Goal: Answer question/provide support

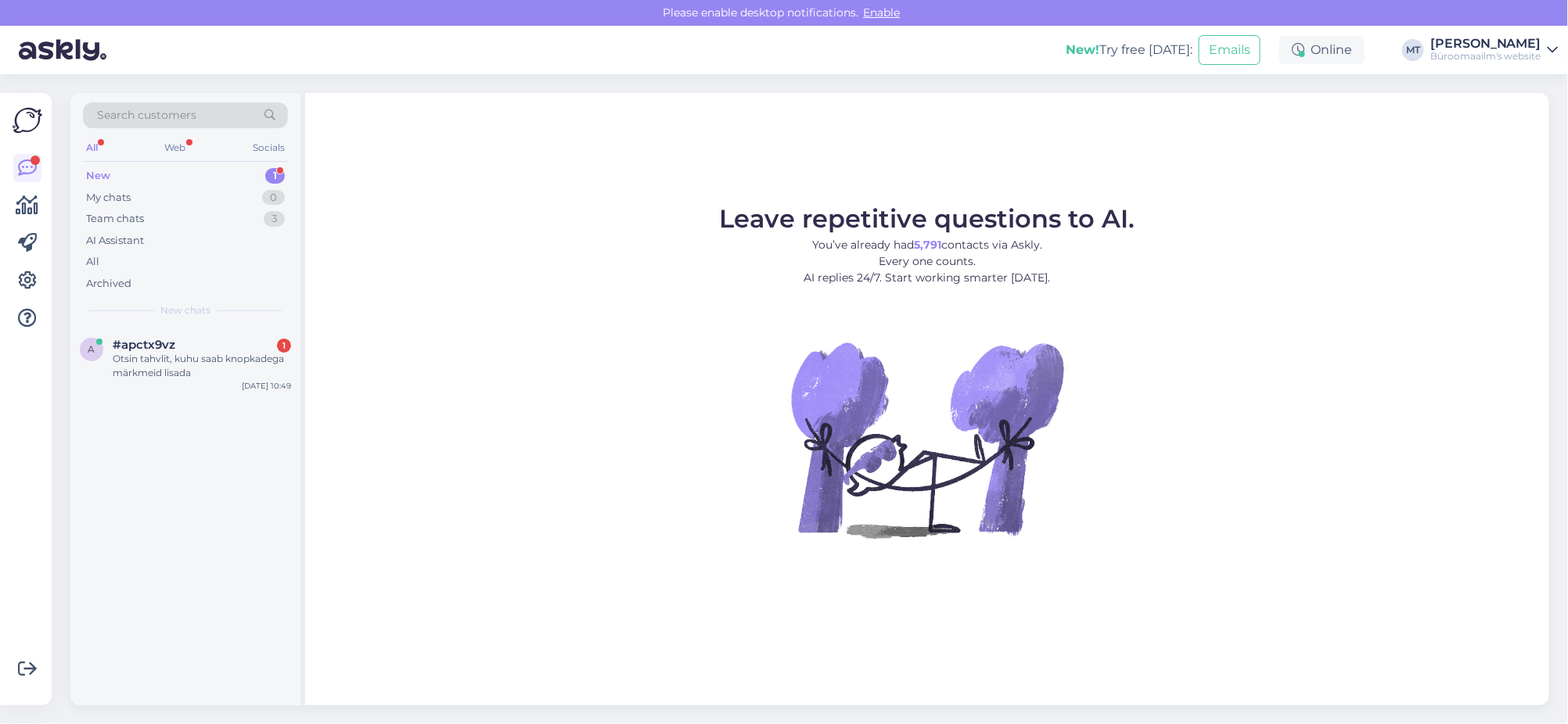
click at [98, 166] on div "New 1" at bounding box center [185, 177] width 205 height 22
drag, startPoint x: 153, startPoint y: 357, endPoint x: 219, endPoint y: 350, distance: 66.4
click at [153, 356] on div "Otsin tahvlit, kuhu saab knopkadega märkmeid lisada" at bounding box center [201, 366] width 178 height 28
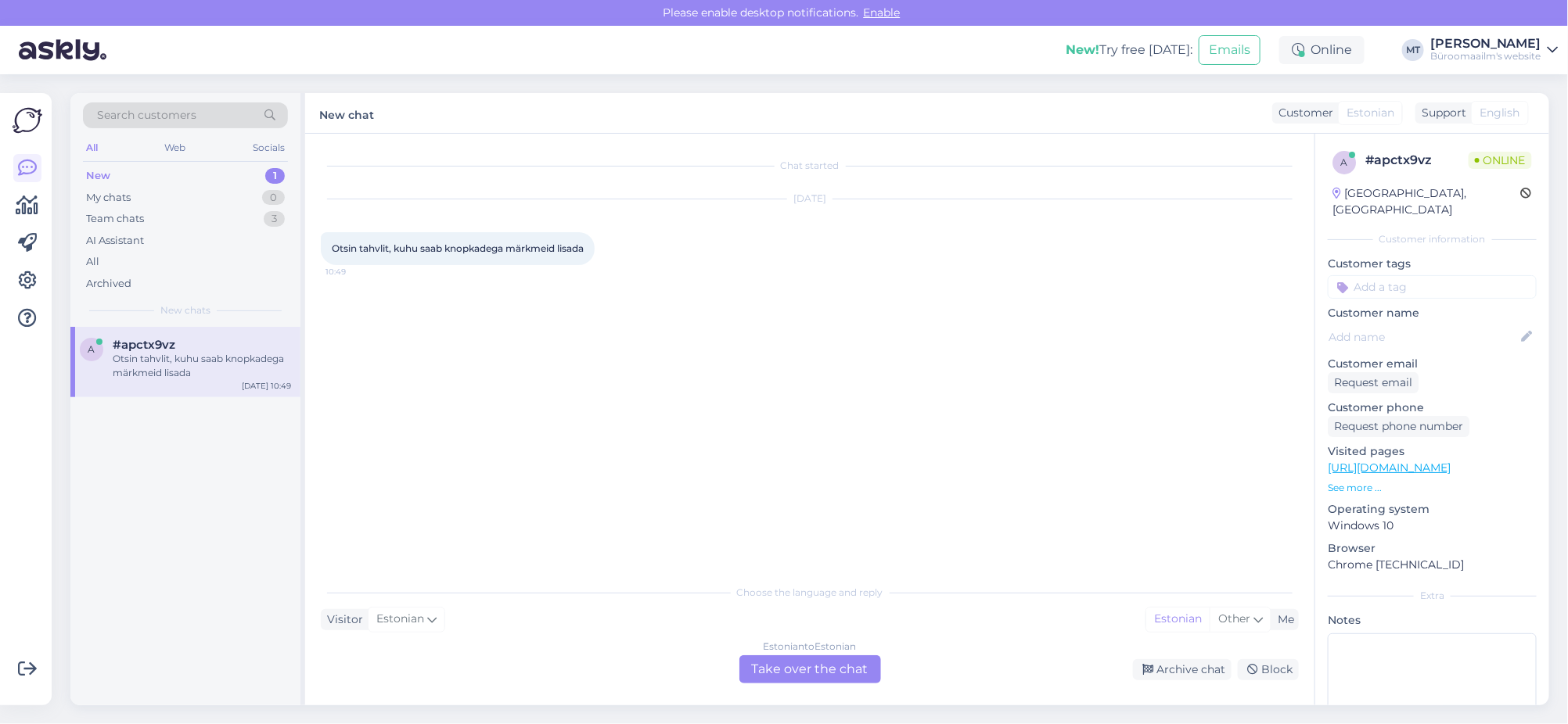
click at [796, 665] on div "Estonian to Estonian Take over the chat" at bounding box center [810, 669] width 141 height 28
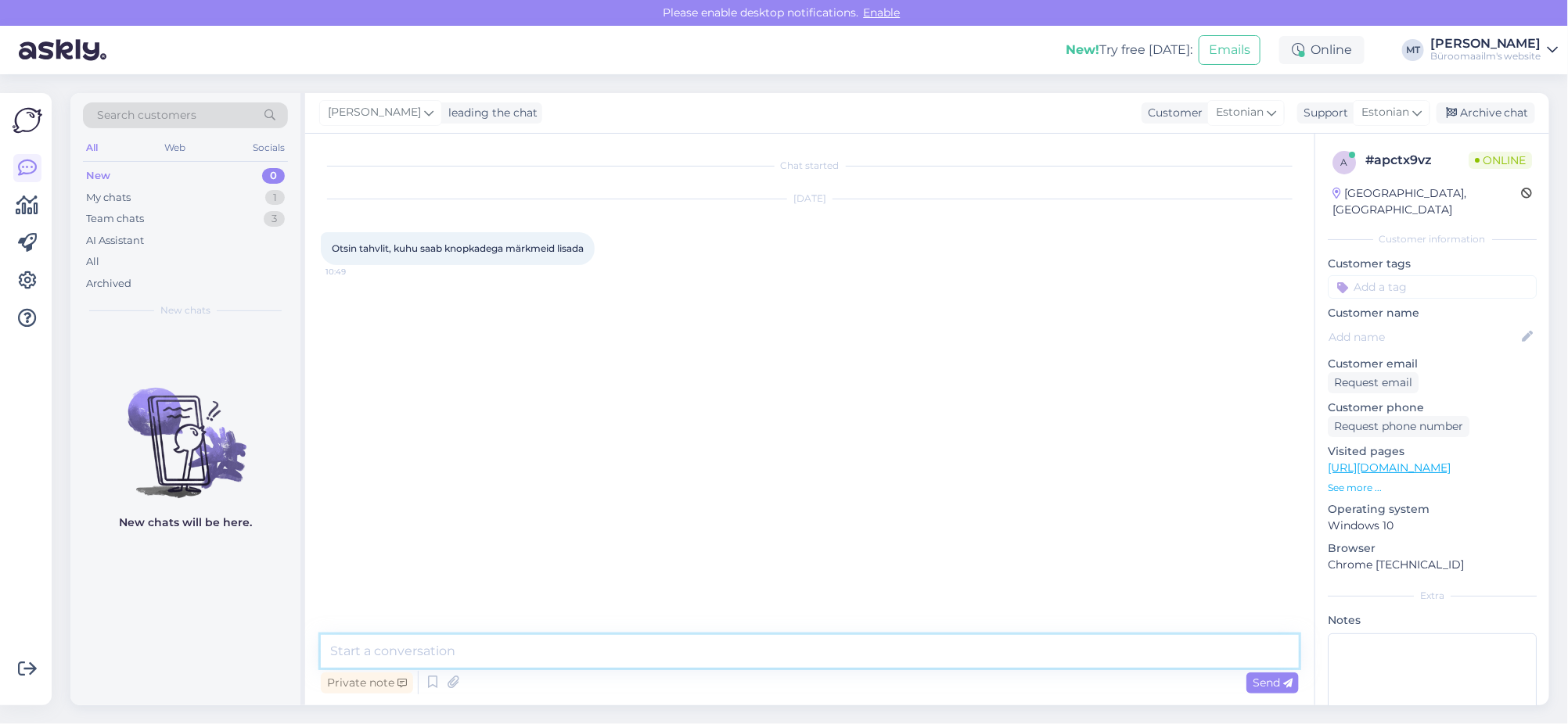
click at [402, 654] on textarea at bounding box center [809, 651] width 978 height 33
paste textarea "[URL][DOMAIN_NAME]"
type textarea "Tere. On linatahvlid ja korktahvlid. [URL][DOMAIN_NAME], [URL][DOMAIN_NAME]"
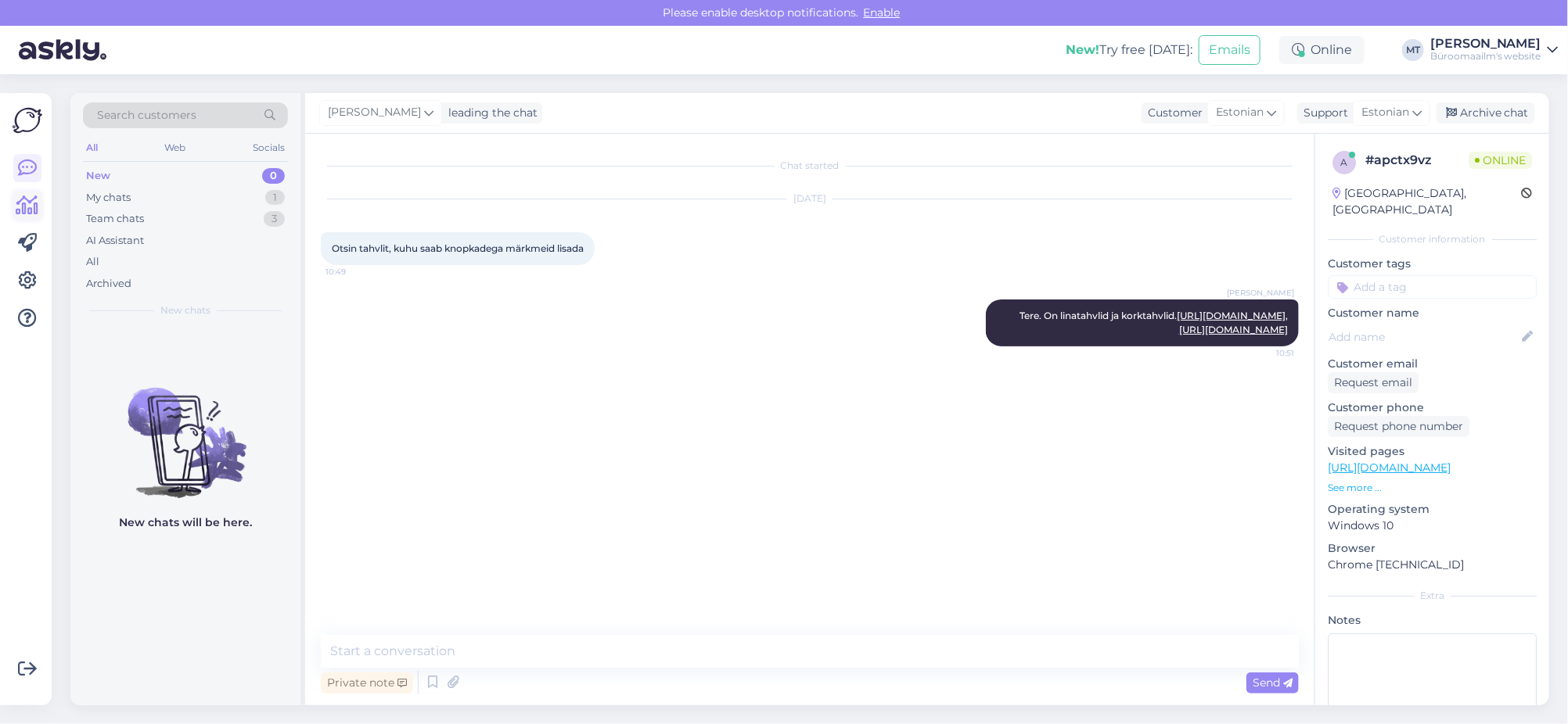
click at [31, 206] on icon at bounding box center [27, 206] width 22 height 19
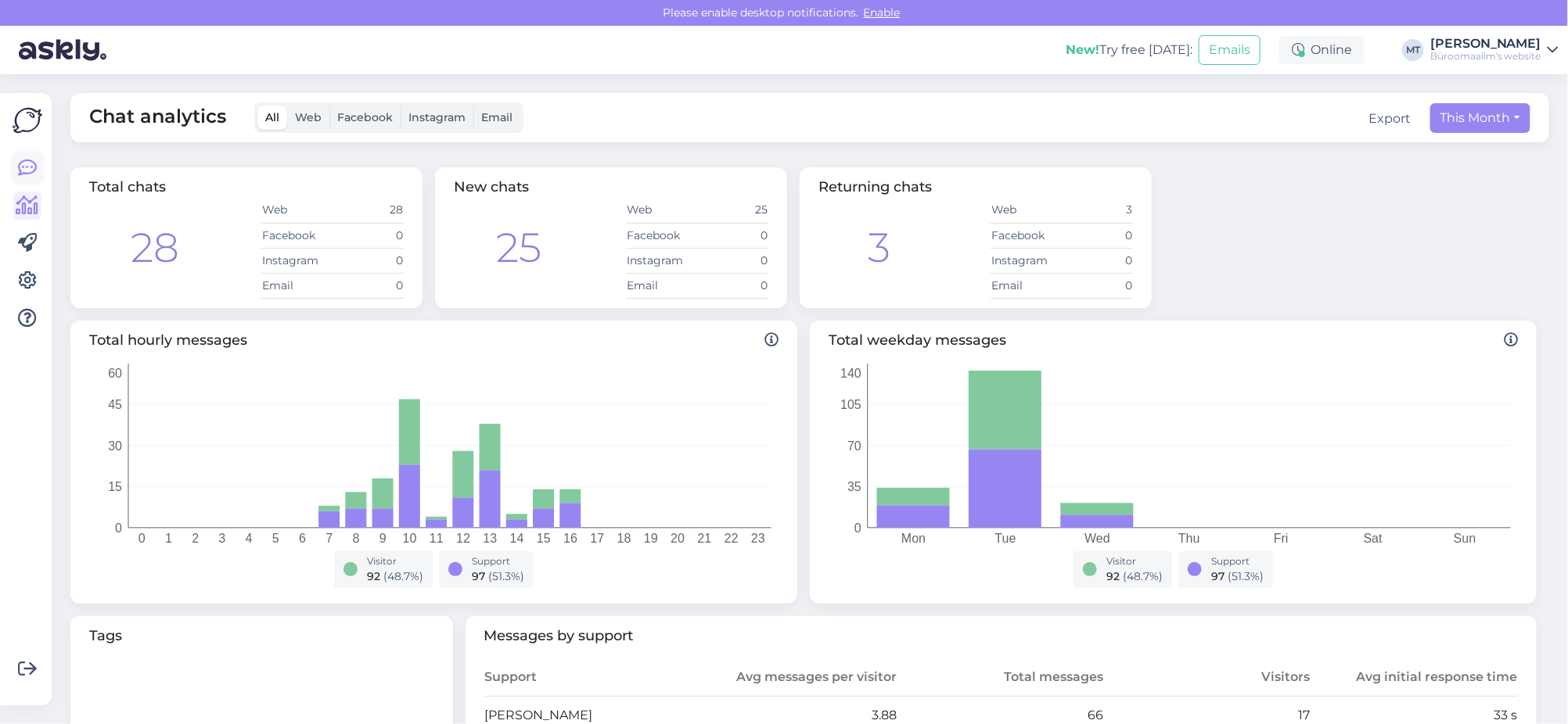
click at [34, 166] on icon at bounding box center [27, 168] width 19 height 19
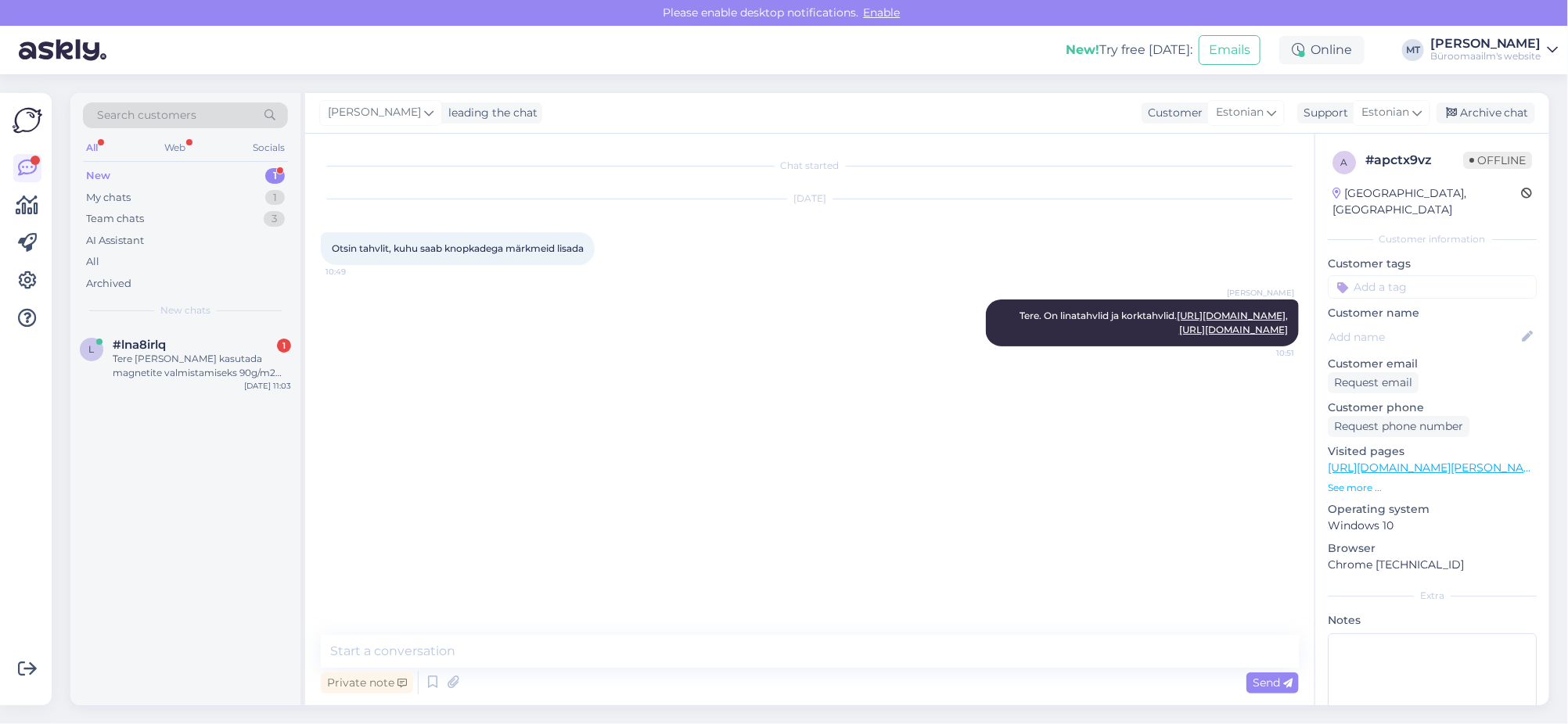
click at [93, 177] on div "New" at bounding box center [98, 176] width 24 height 15
click at [183, 352] on div "Tere [PERSON_NAME] kasutada magnetite valmistamiseks 90g/m2 paberit et pildid o…" at bounding box center [201, 366] width 178 height 28
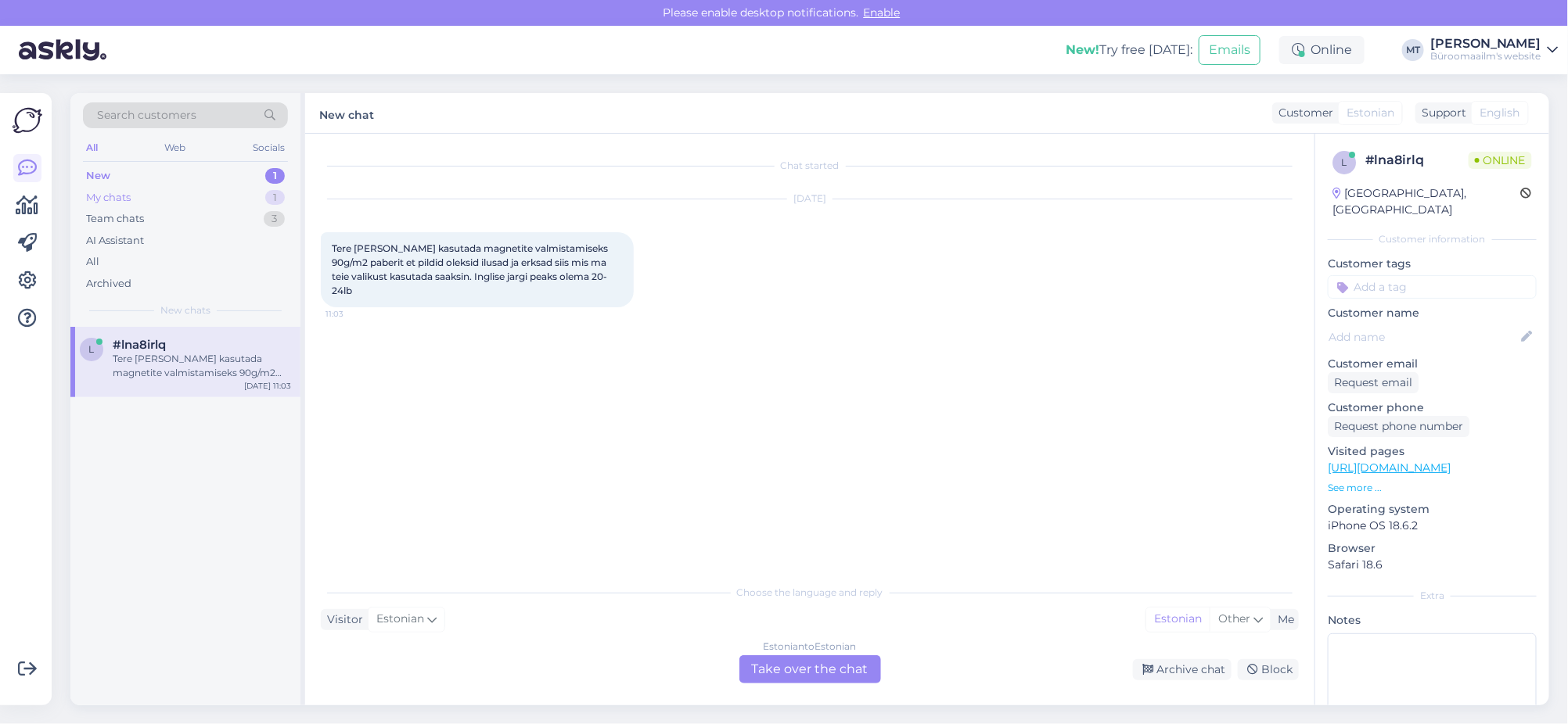
click at [110, 190] on div "My chats" at bounding box center [108, 198] width 45 height 15
click at [124, 197] on div "My chats" at bounding box center [110, 198] width 49 height 15
click at [152, 355] on div "Tere. On linatahvlid ja korktahvlid. [URL][DOMAIN_NAME], [URL][DOMAIN_NAME]" at bounding box center [201, 366] width 178 height 28
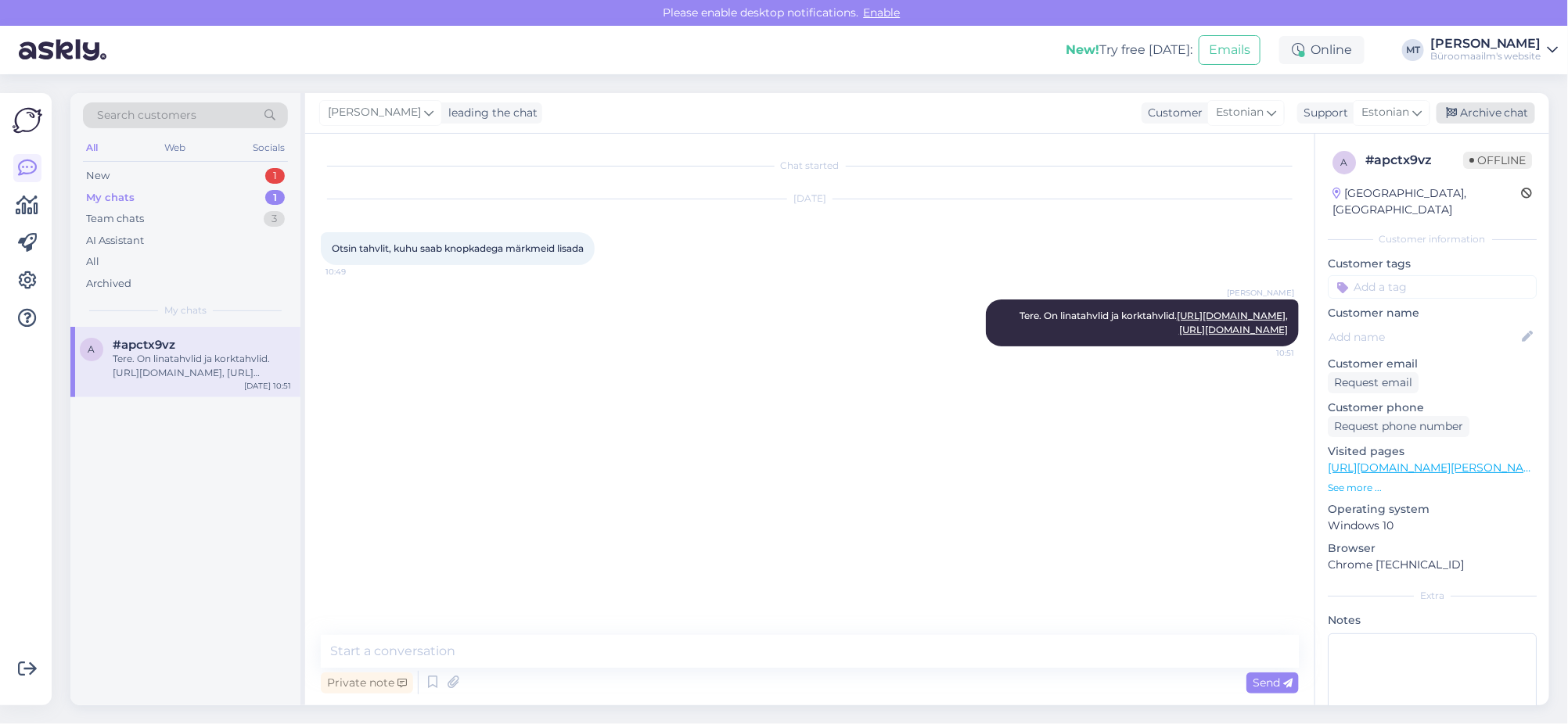
click at [1512, 108] on div "Archive chat" at bounding box center [1486, 113] width 99 height 21
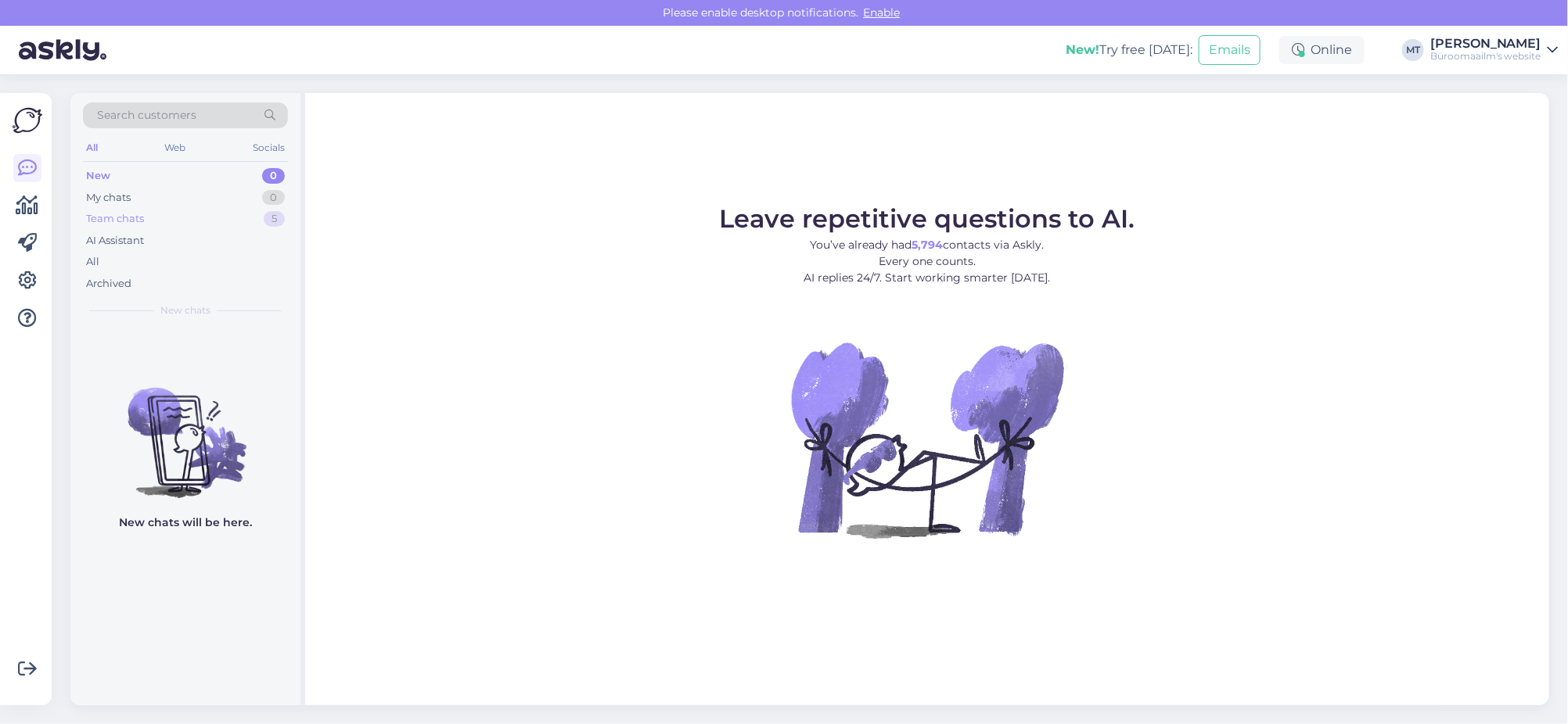
click at [111, 220] on div "Team chats" at bounding box center [115, 218] width 58 height 15
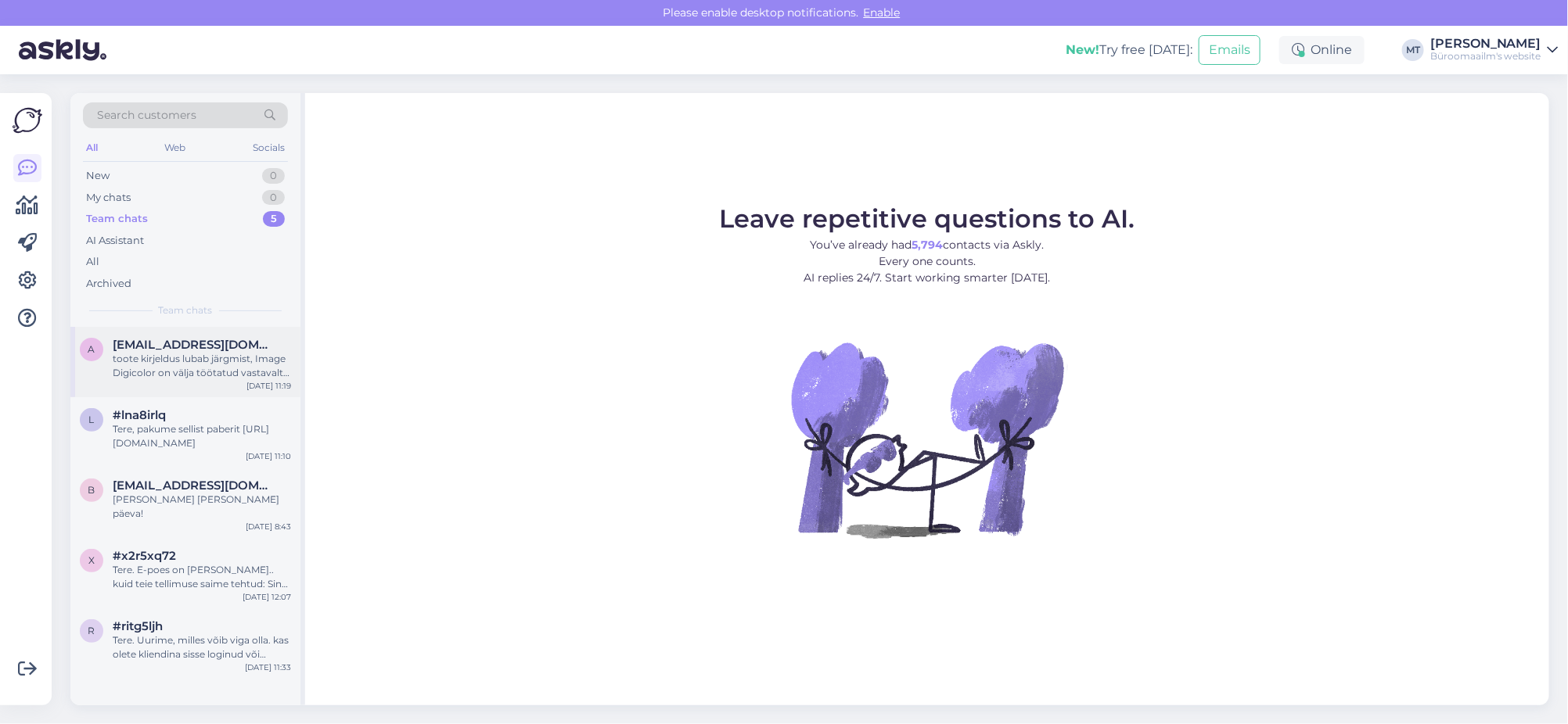
click at [154, 350] on span "annikadri5@gmail.com" at bounding box center [194, 344] width 163 height 14
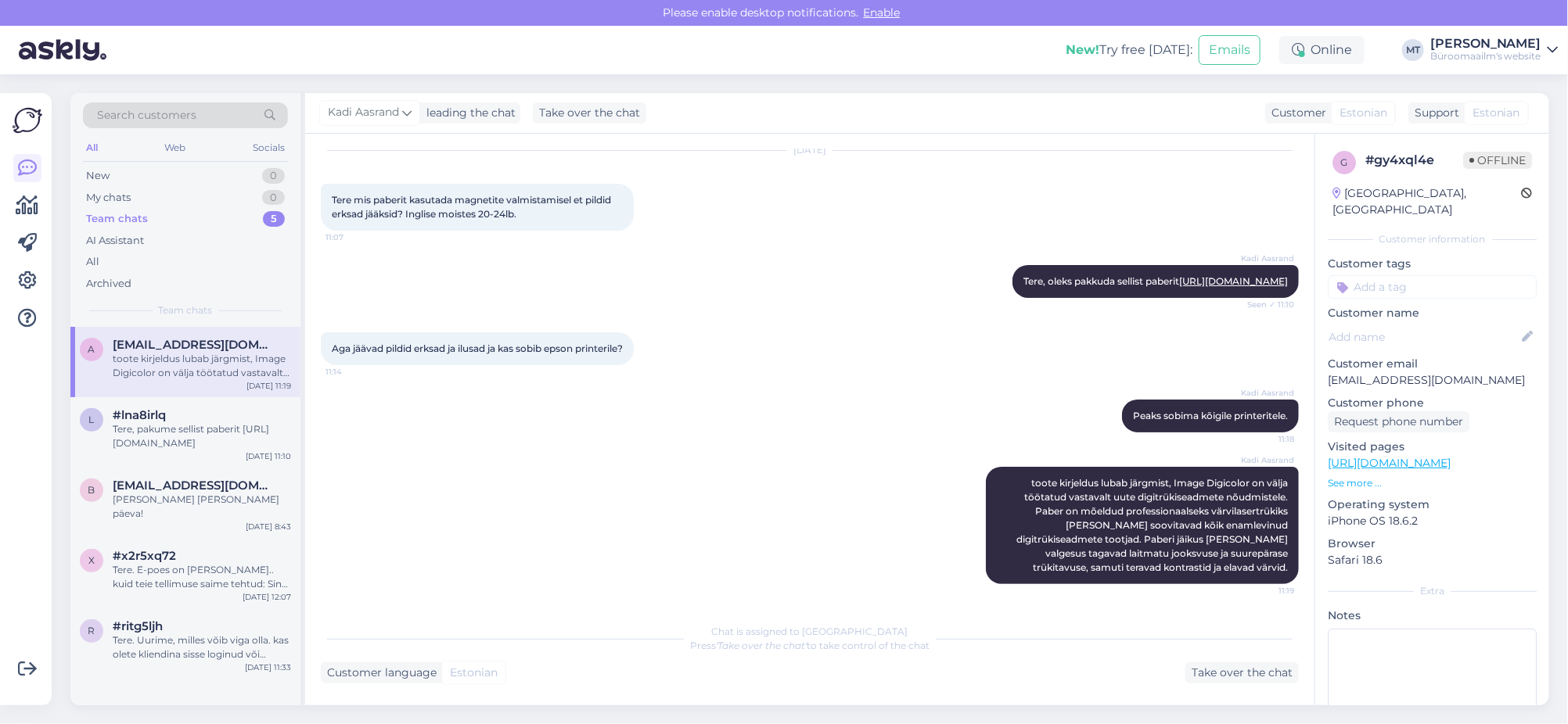
scroll to position [118, 0]
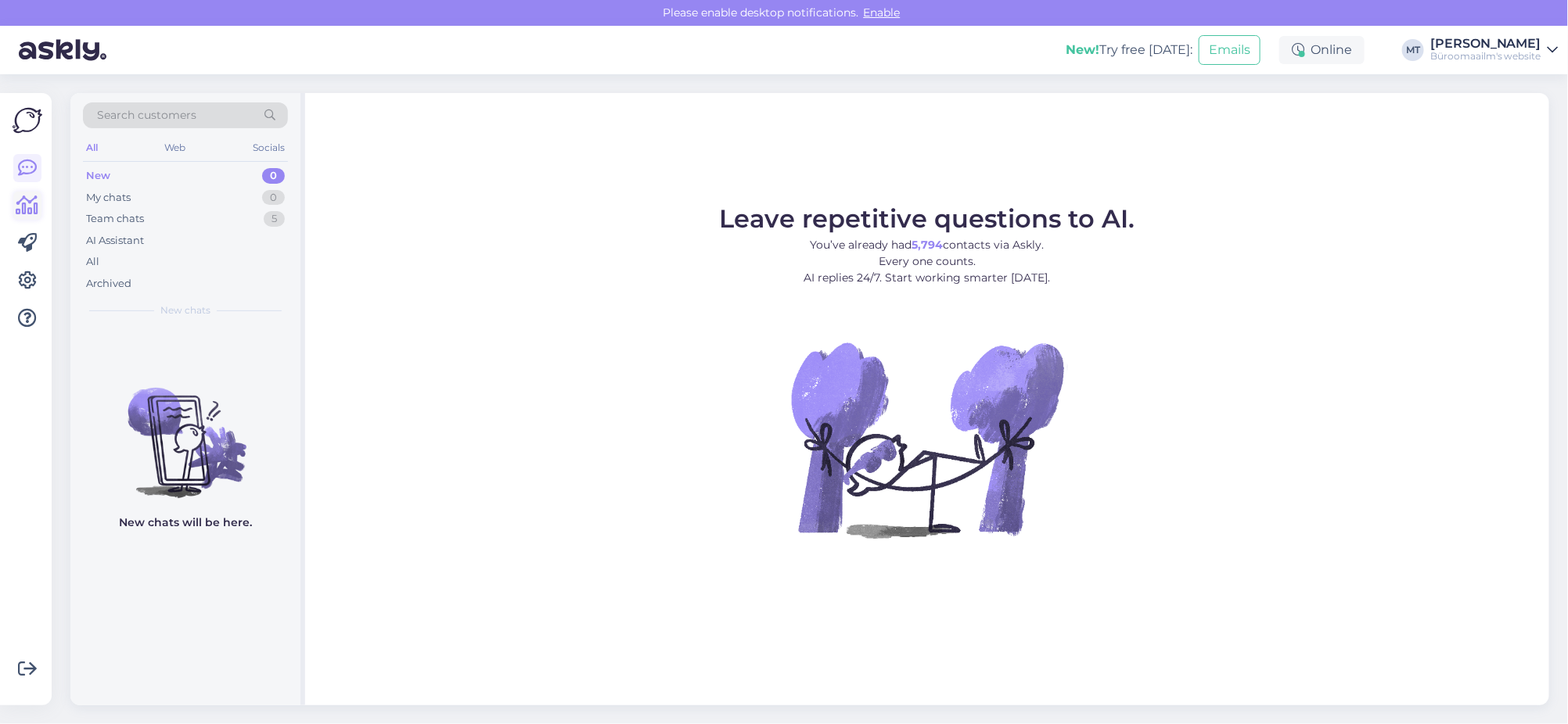
click at [32, 213] on icon at bounding box center [27, 206] width 22 height 19
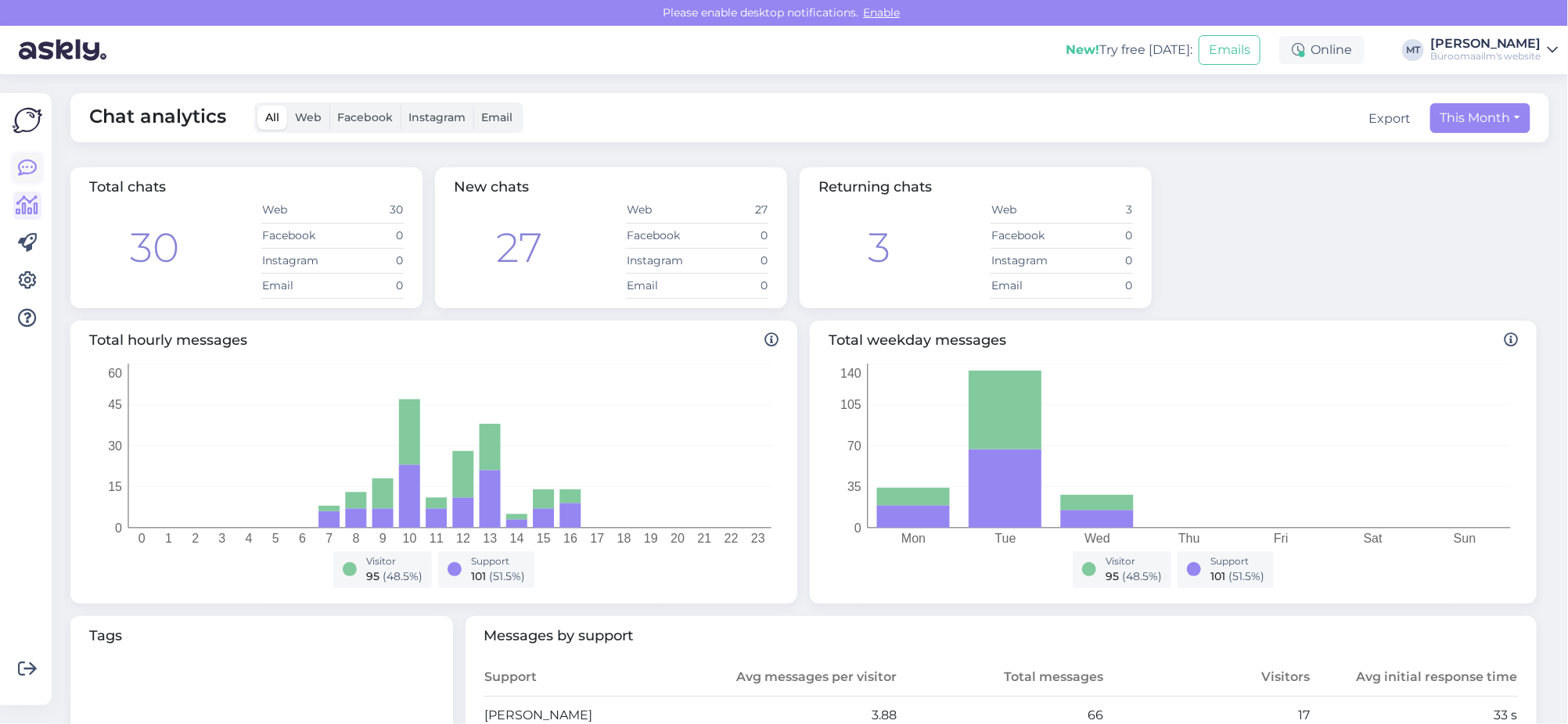
click at [27, 166] on icon at bounding box center [27, 168] width 19 height 19
